Goal: Transaction & Acquisition: Subscribe to service/newsletter

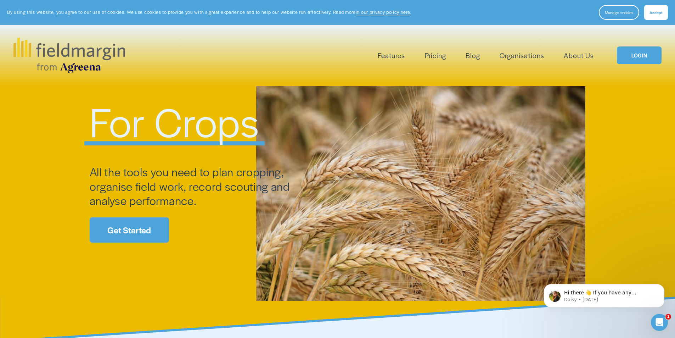
click at [656, 12] on span "Accept" at bounding box center [656, 13] width 13 height 6
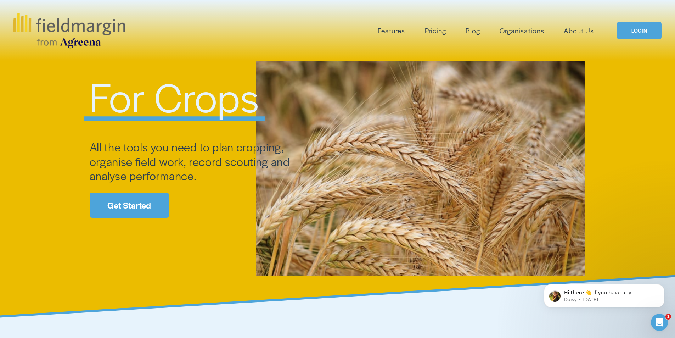
click at [137, 209] on link "Get Started" at bounding box center [129, 205] width 79 height 25
